Goal: Browse casually: Explore the website without a specific task or goal

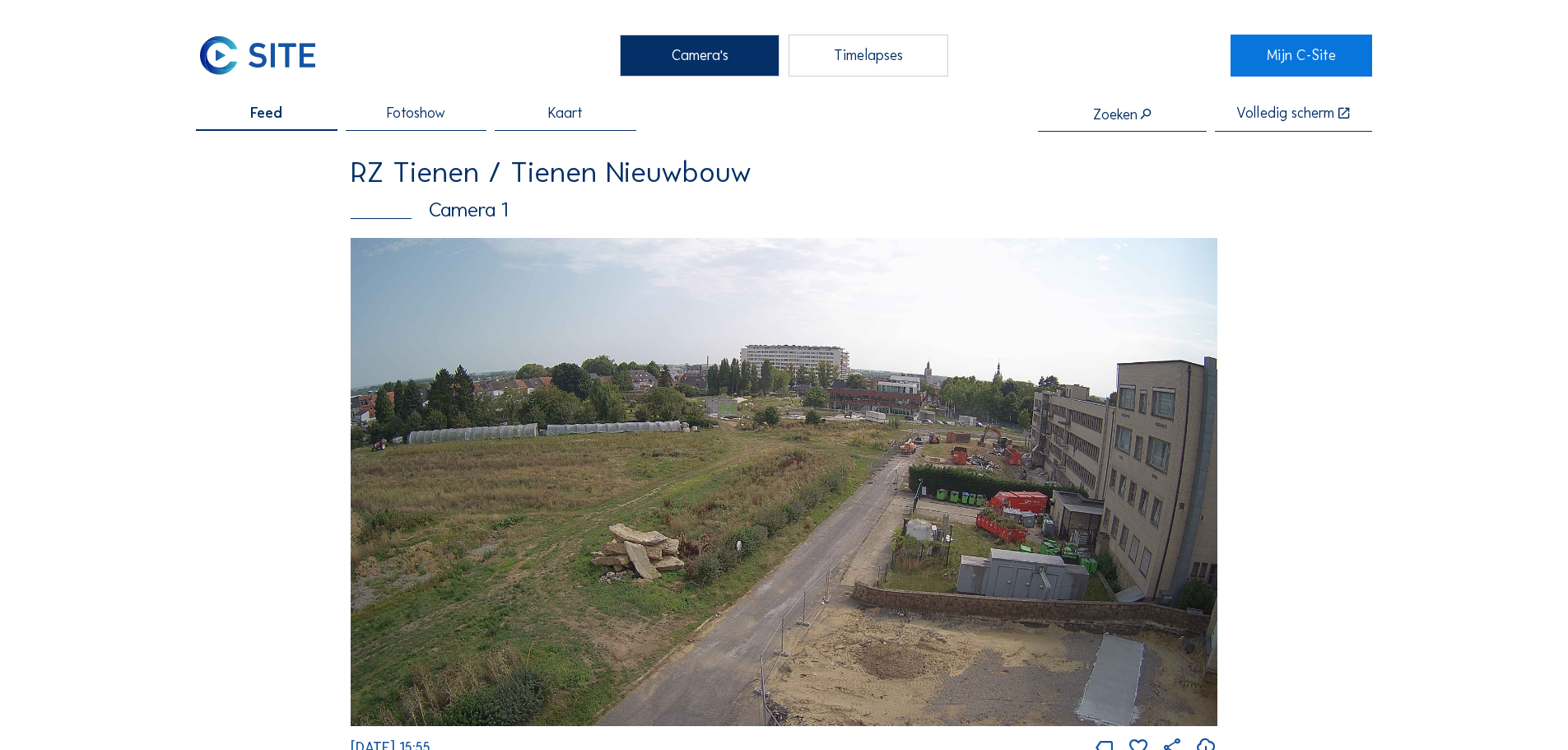
click at [920, 492] on img at bounding box center [784, 482] width 867 height 489
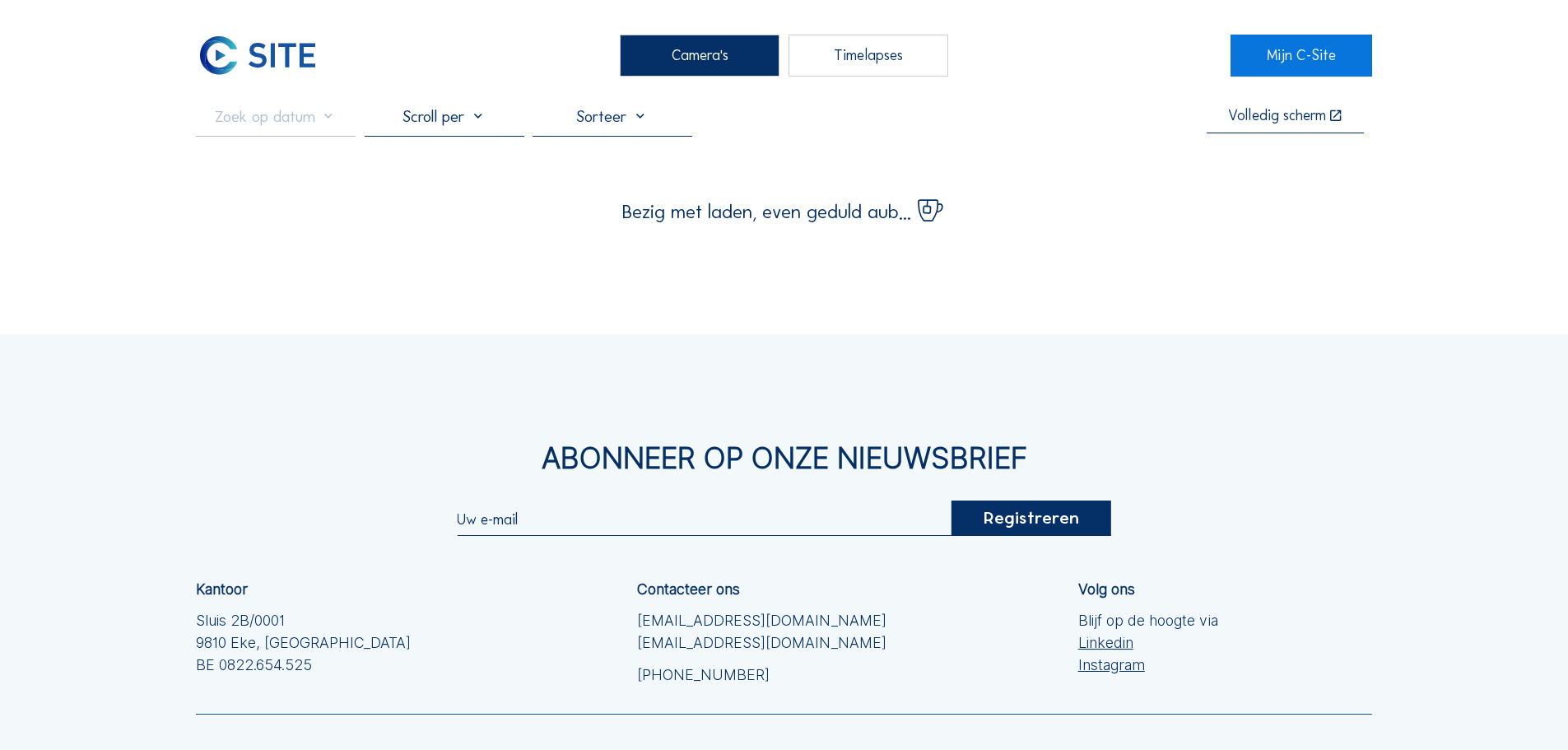
click at [901, 413] on div "Abonneer op onze nieuwsbrief Registreren Kantoor Sluis 2B/0001 [GEOGRAPHIC_DATA…" at bounding box center [784, 631] width 1568 height 594
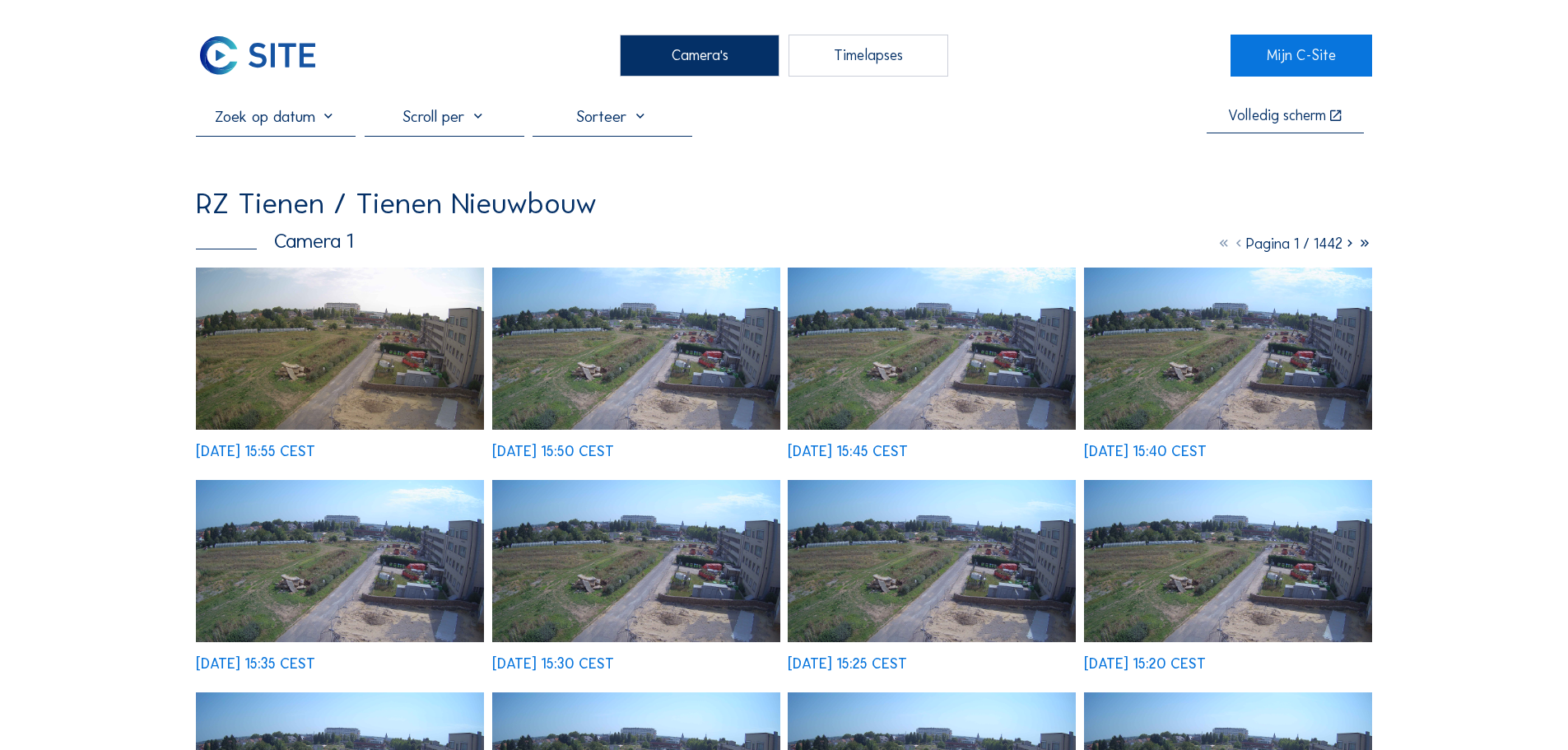
click at [415, 316] on img at bounding box center [339, 349] width 288 height 163
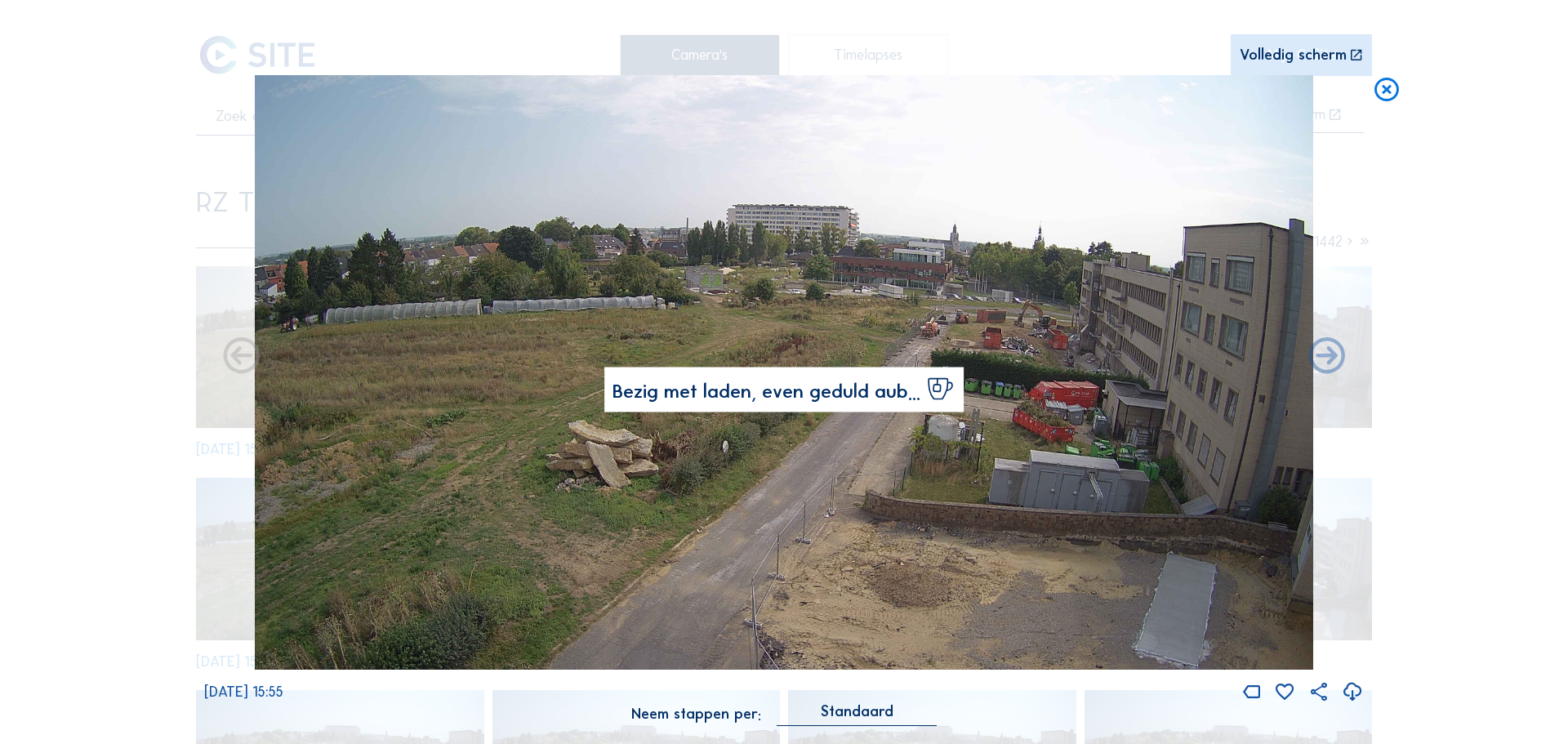
click at [1029, 323] on img at bounding box center [784, 373] width 1059 height 596
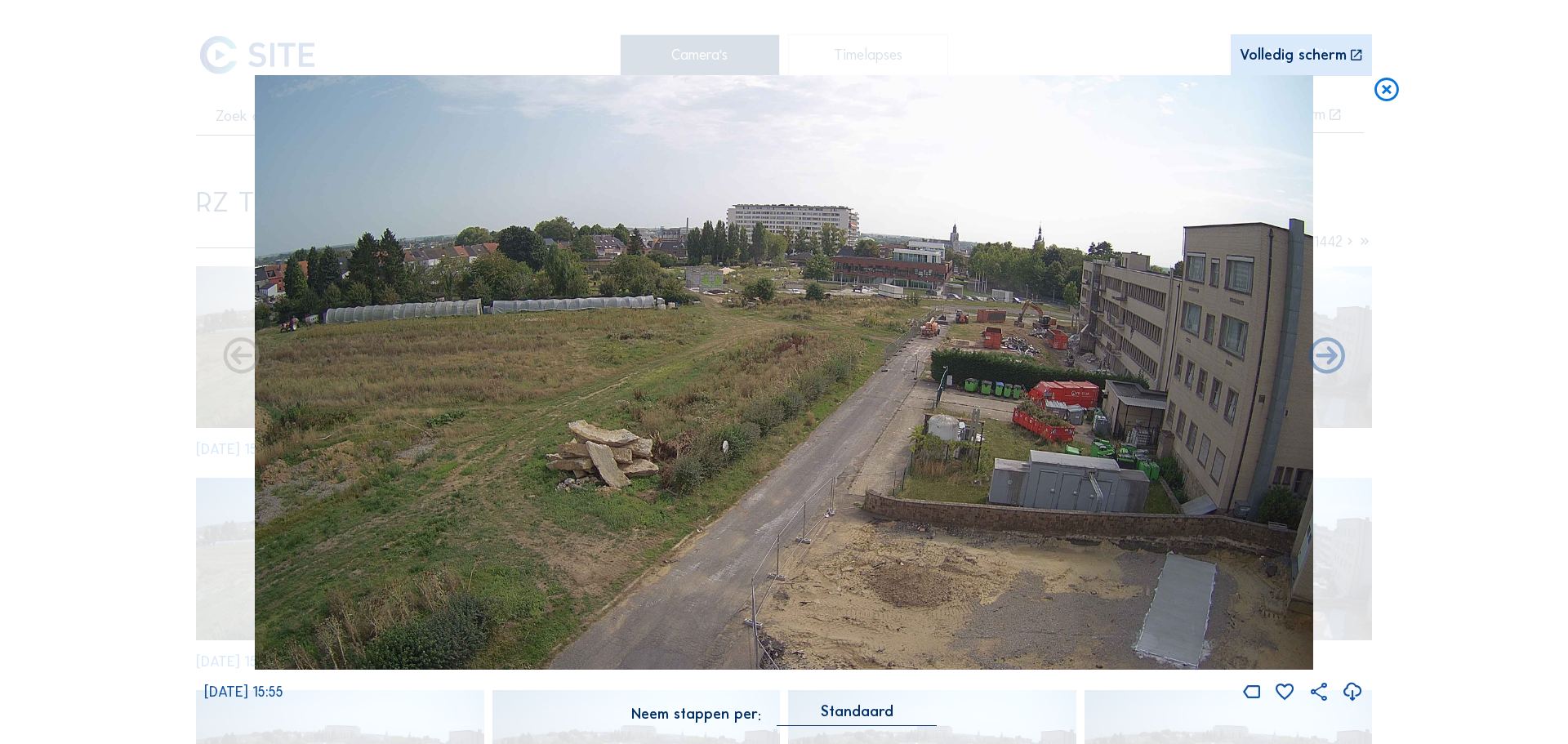
click at [935, 323] on img at bounding box center [784, 373] width 1059 height 596
click at [1069, 291] on img at bounding box center [784, 373] width 1059 height 596
click at [967, 292] on img at bounding box center [784, 373] width 1059 height 596
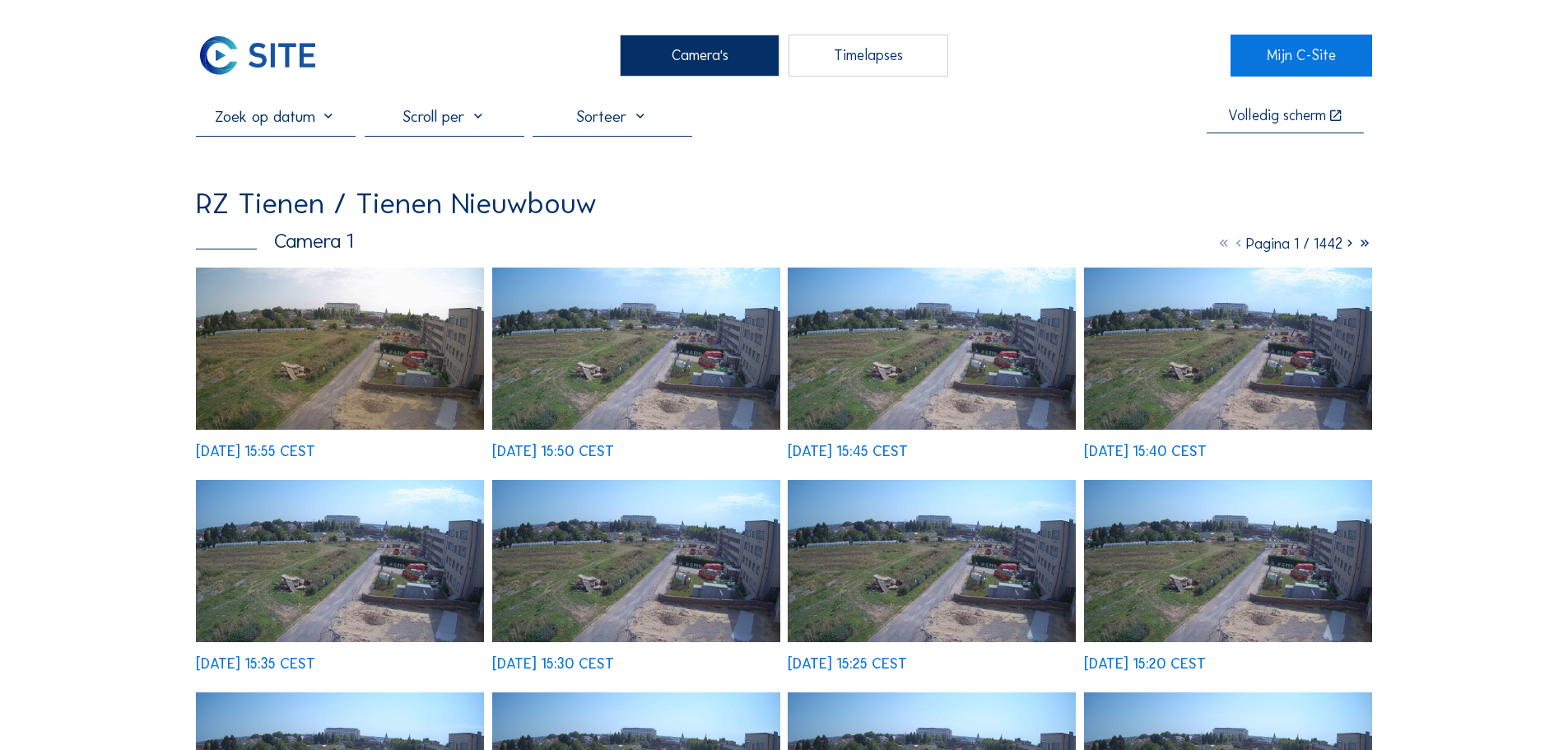
click at [401, 316] on img at bounding box center [339, 349] width 288 height 163
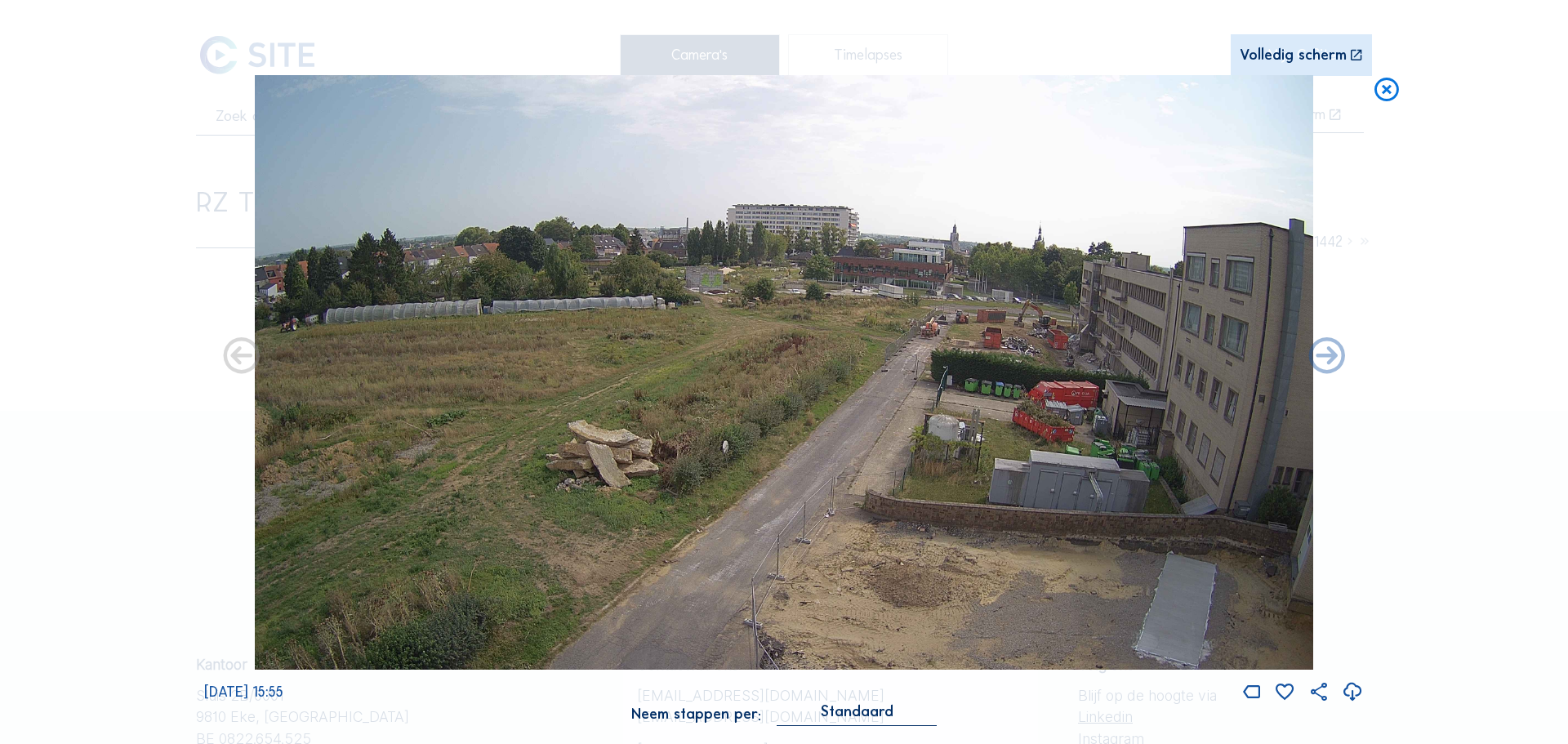
click at [796, 259] on img at bounding box center [784, 373] width 1059 height 596
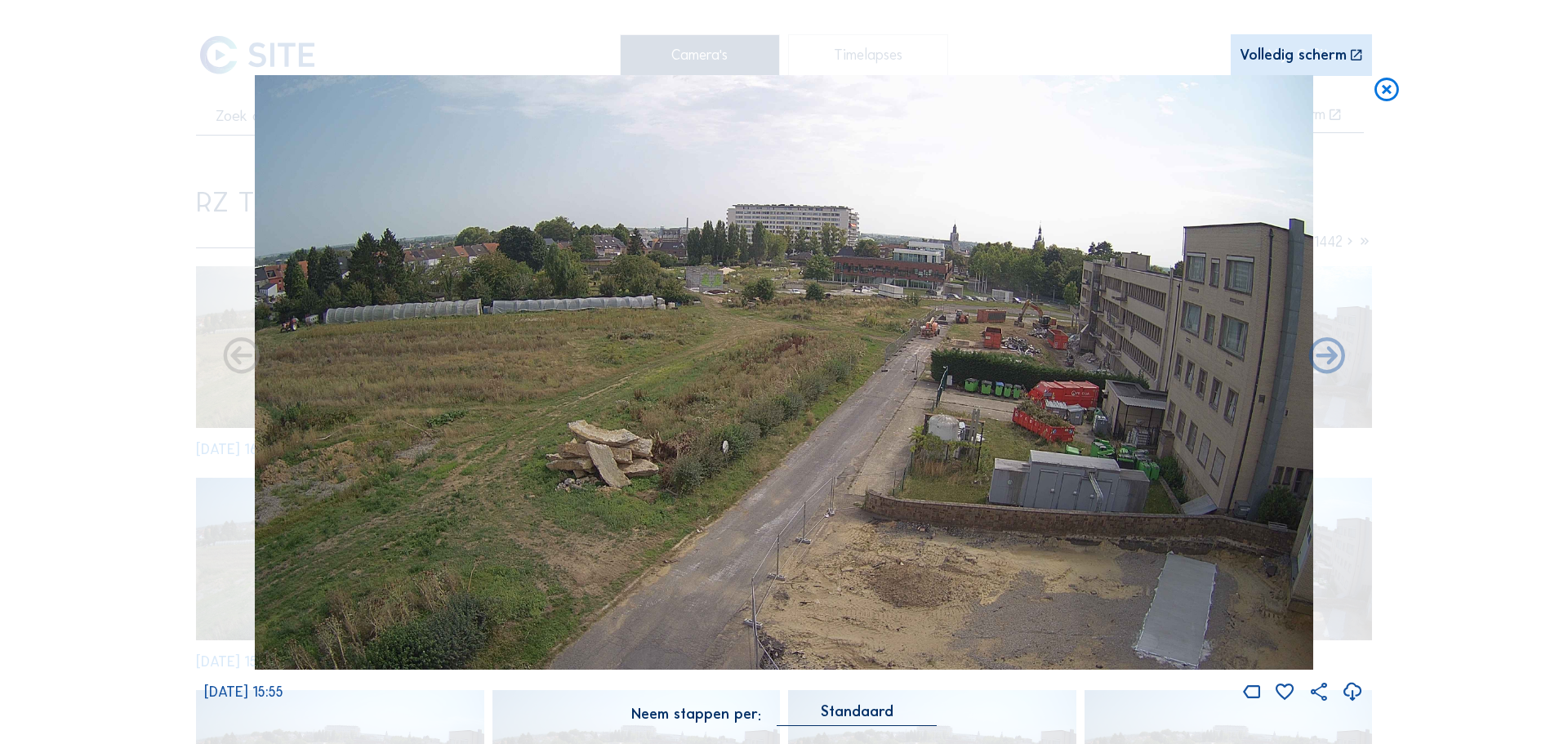
click at [905, 276] on img at bounding box center [784, 373] width 1059 height 596
click at [724, 342] on img at bounding box center [784, 373] width 1059 height 596
